Goal: Information Seeking & Learning: Learn about a topic

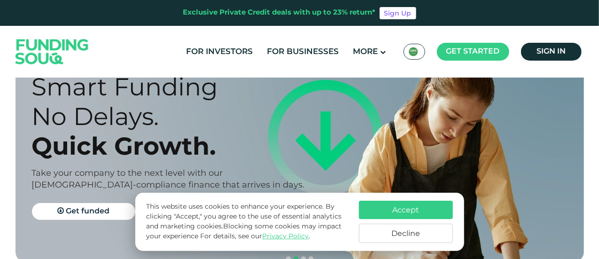
scroll to position [75, 0]
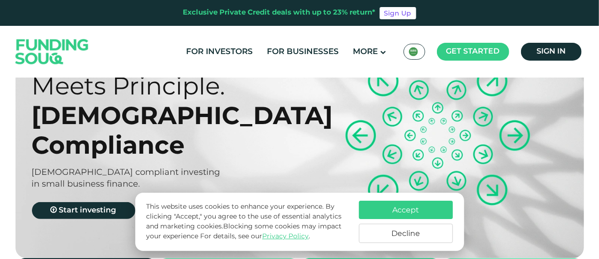
click at [380, 203] on button "Accept" at bounding box center [406, 209] width 94 height 18
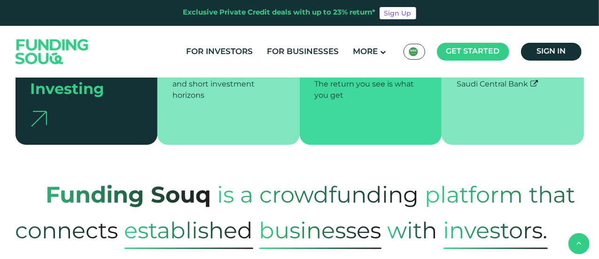
scroll to position [323, 0]
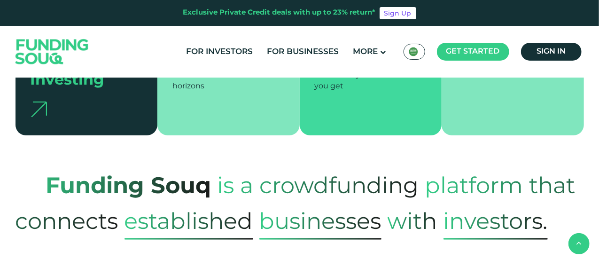
click at [312, 206] on span "Businesses" at bounding box center [320, 223] width 122 height 34
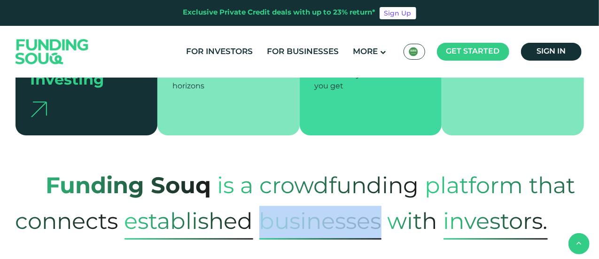
click at [312, 206] on span "Businesses" at bounding box center [320, 223] width 122 height 34
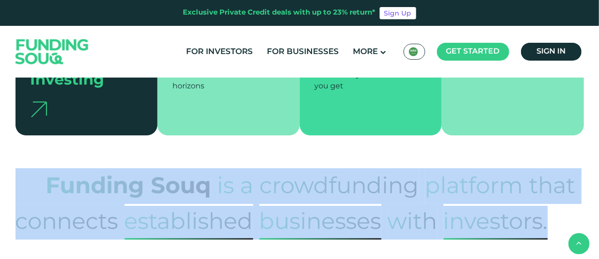
click at [312, 206] on span "Businesses" at bounding box center [320, 223] width 122 height 34
click at [313, 174] on span "is a crowdfunding" at bounding box center [317, 185] width 201 height 46
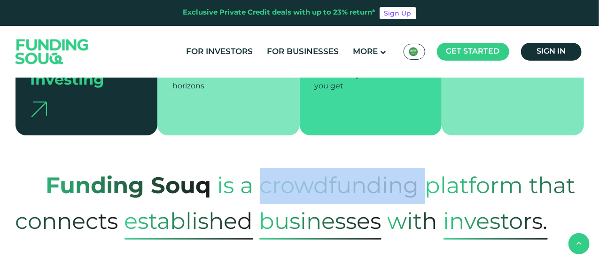
click at [313, 174] on span "is a crowdfunding" at bounding box center [317, 185] width 201 height 46
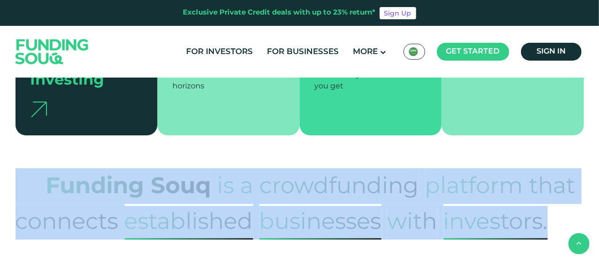
click at [313, 174] on span "is a crowdfunding" at bounding box center [317, 185] width 201 height 46
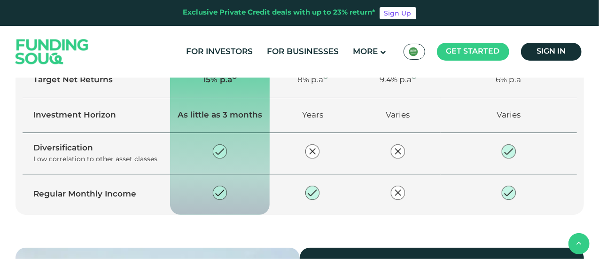
scroll to position [1127, 0]
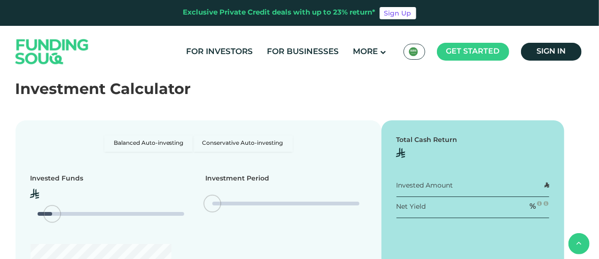
type tc-range-slider "4"
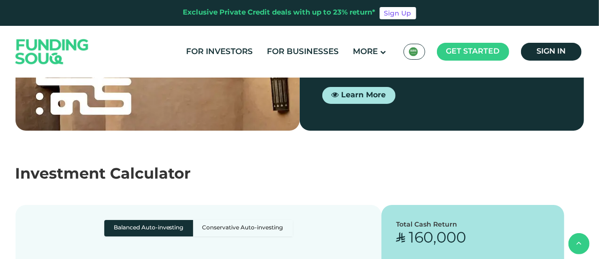
scroll to position [1499, 0]
